Goal: Check status: Check status

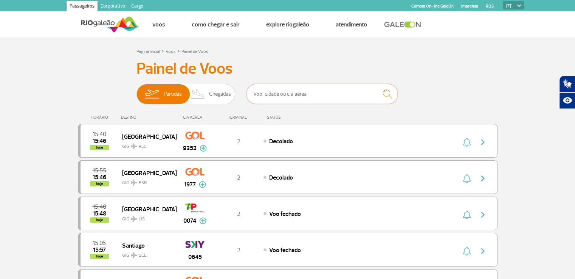
click at [315, 93] on input "text" at bounding box center [321, 94] width 151 height 20
type input "z"
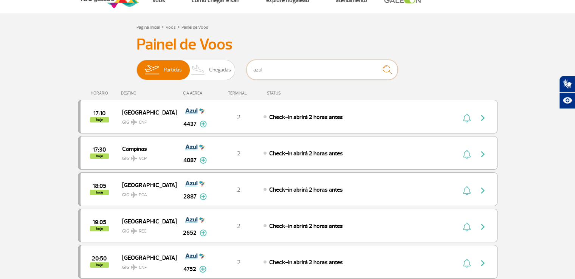
scroll to position [38, 0]
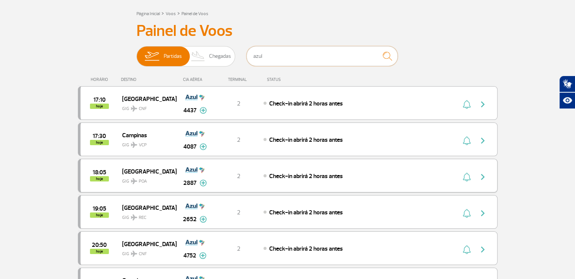
type input "azul"
click at [481, 175] on img "button" at bounding box center [482, 176] width 9 height 9
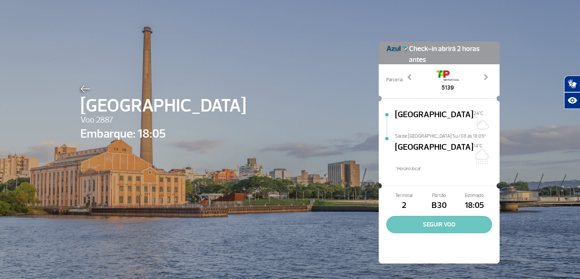
click at [451, 216] on button "SEGUIR VOO" at bounding box center [440, 224] width 106 height 17
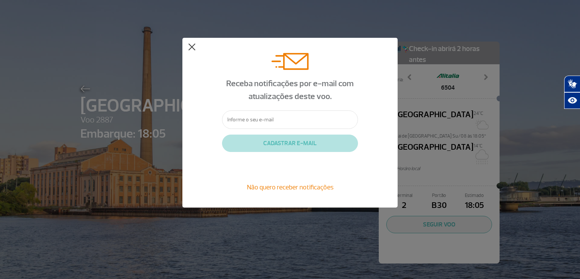
click at [192, 47] on button at bounding box center [192, 47] width 8 height 8
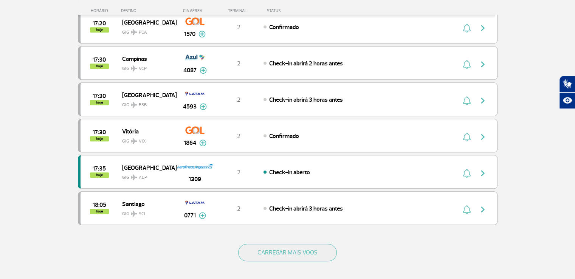
scroll to position [642, 0]
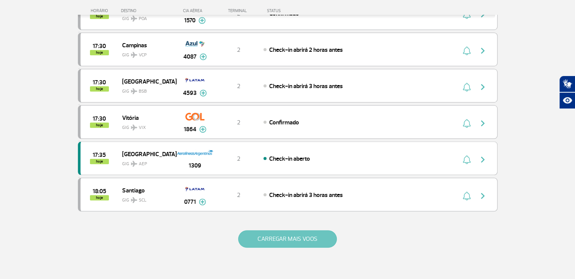
click at [290, 237] on button "CARREGAR MAIS VOOS" at bounding box center [287, 238] width 99 height 17
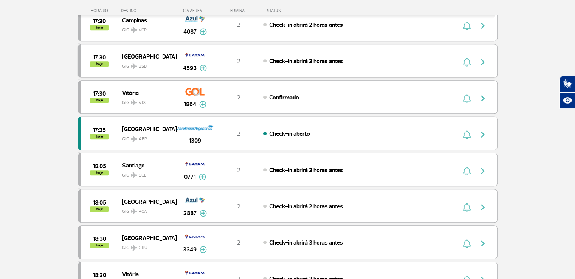
scroll to position [680, 0]
